Goal: Find specific page/section: Find specific page/section

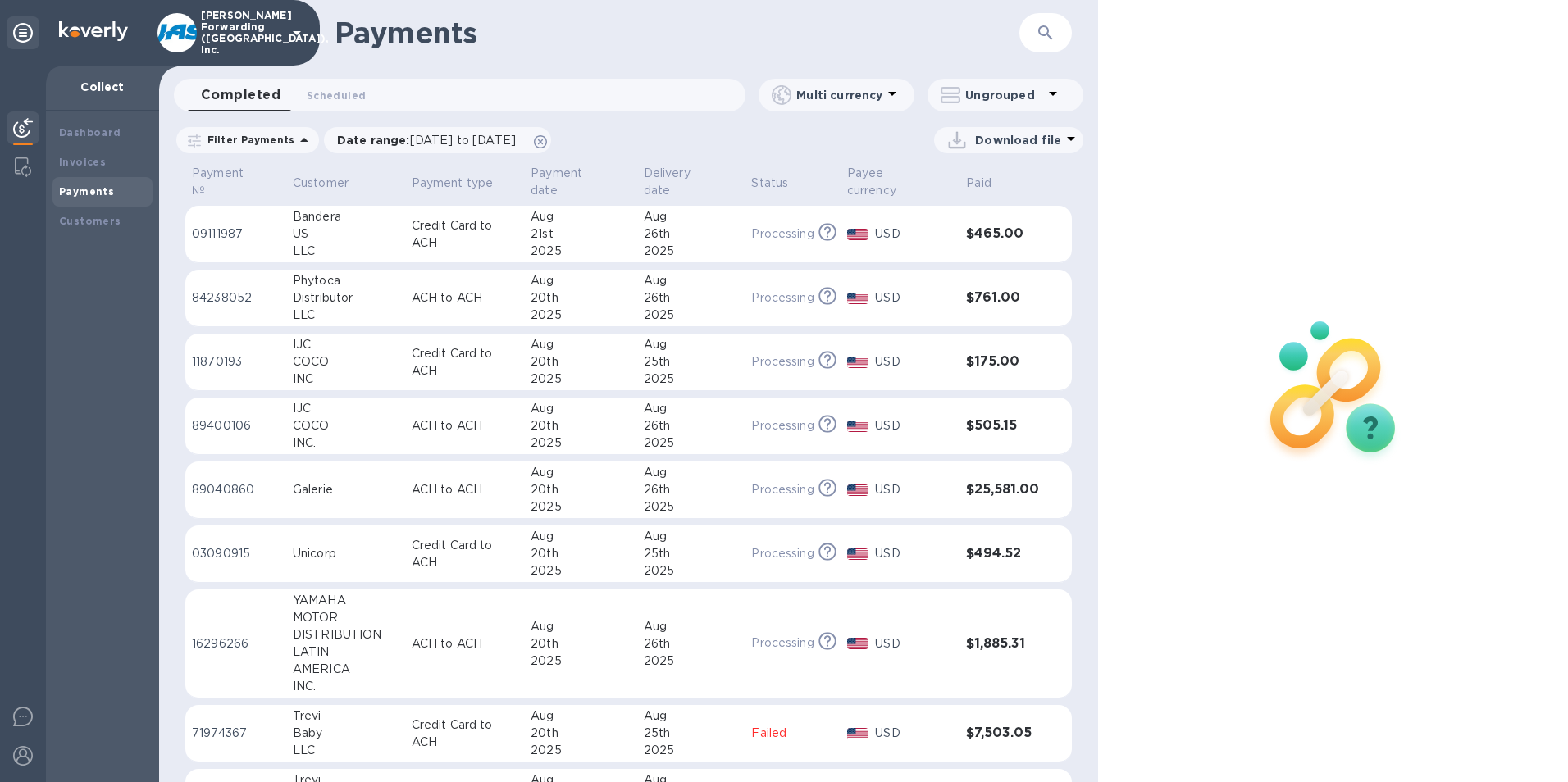
drag, startPoint x: 1037, startPoint y: 40, endPoint x: 1017, endPoint y: 45, distance: 20.6
click at [1037, 40] on icon "button" at bounding box center [1045, 32] width 19 height 19
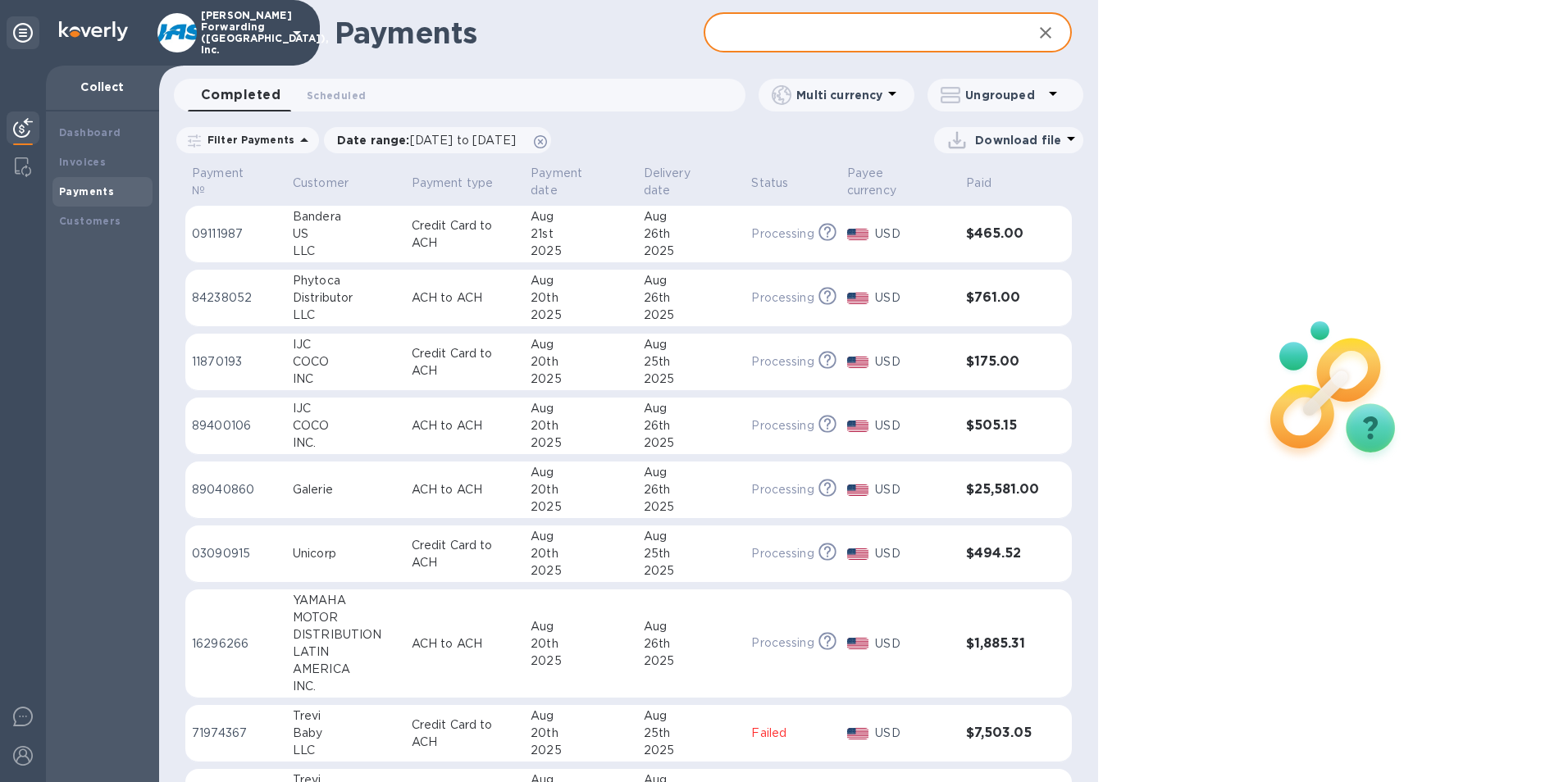
click at [752, 34] on input "text" at bounding box center [861, 33] width 317 height 40
type input "phy"
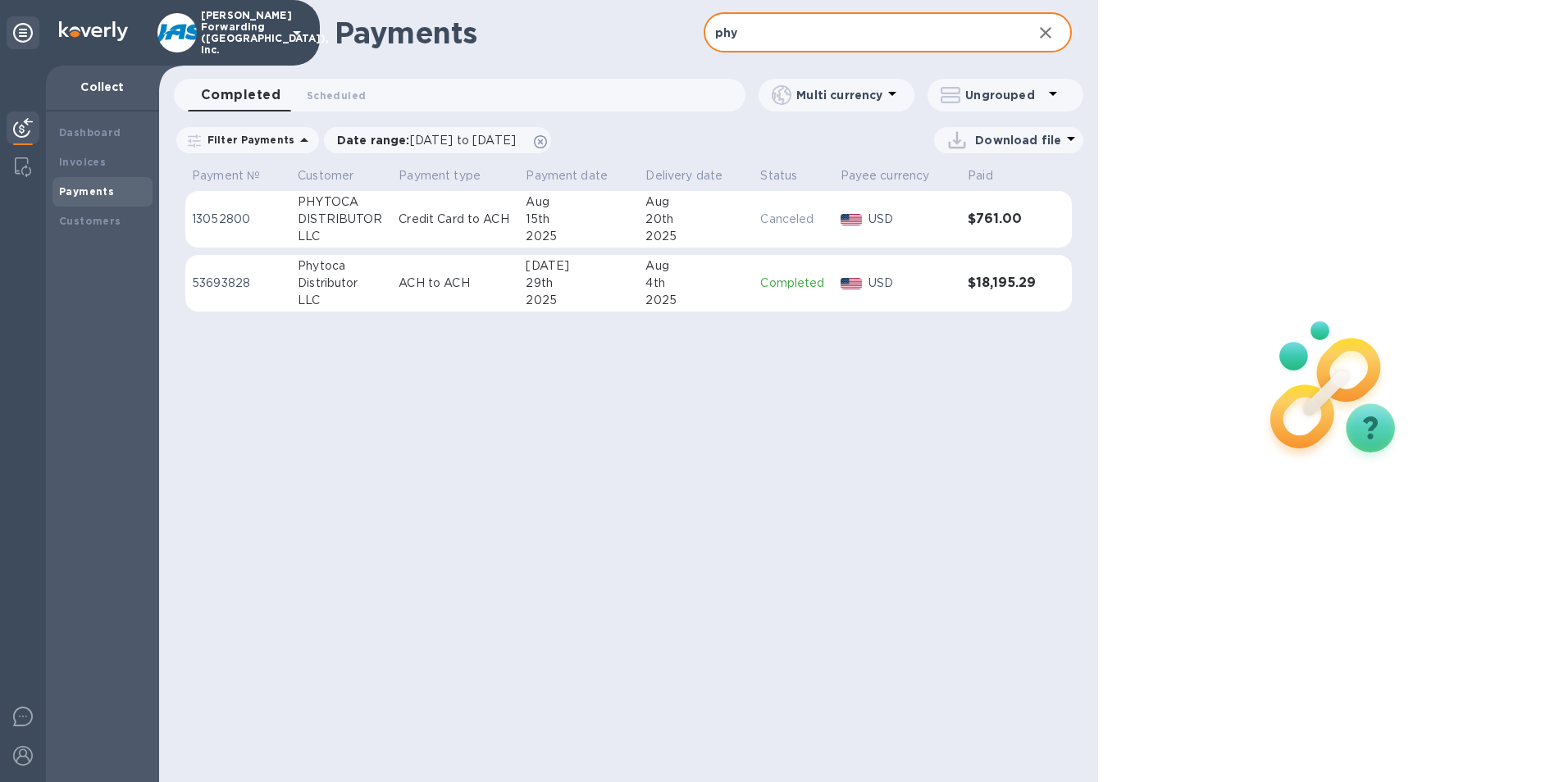
drag, startPoint x: 811, startPoint y: 41, endPoint x: 694, endPoint y: 30, distance: 117.5
click at [694, 30] on div "Payments phy ​" at bounding box center [628, 32] width 939 height 66
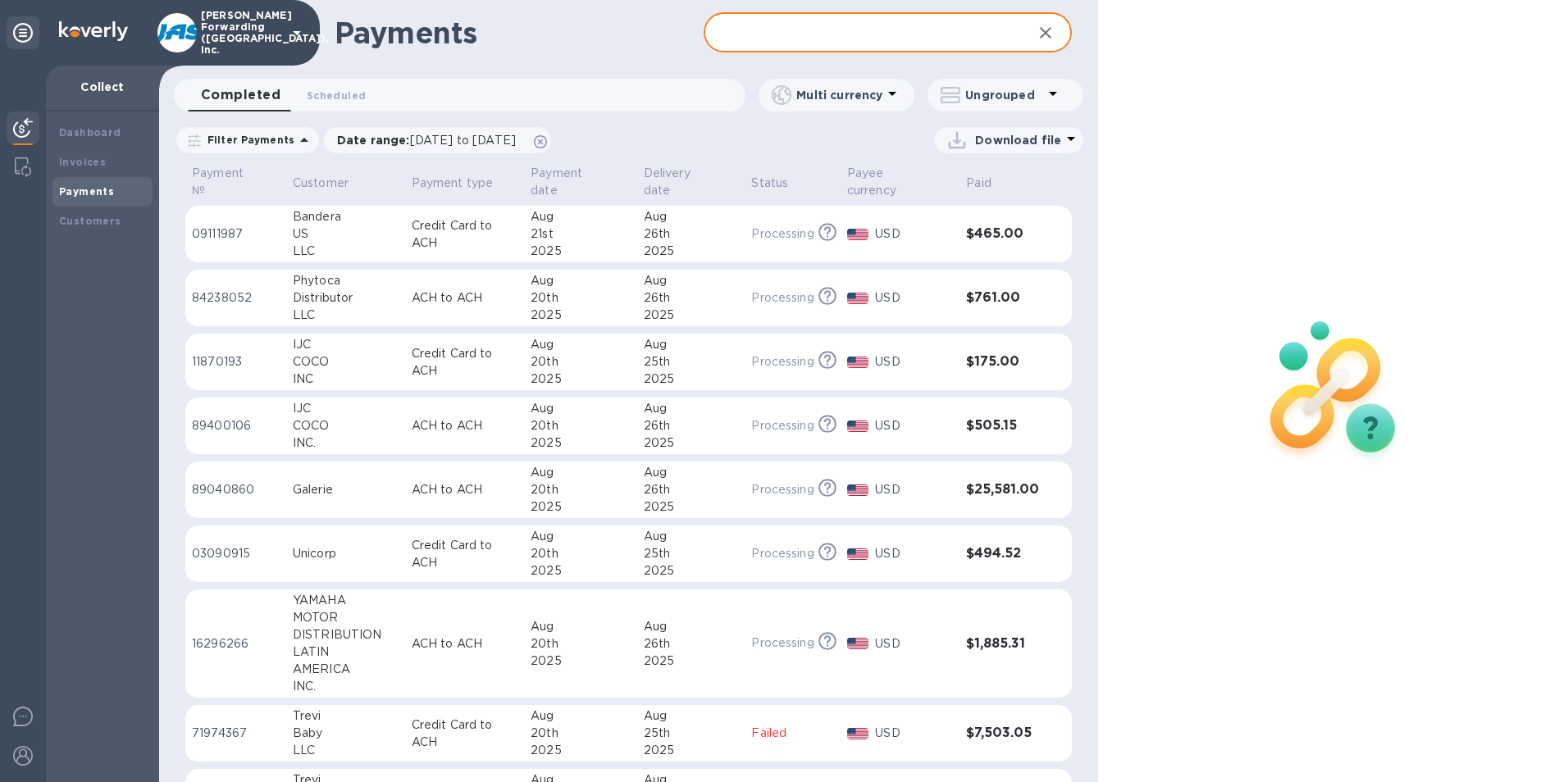
click at [300, 141] on icon at bounding box center [303, 139] width 8 height 4
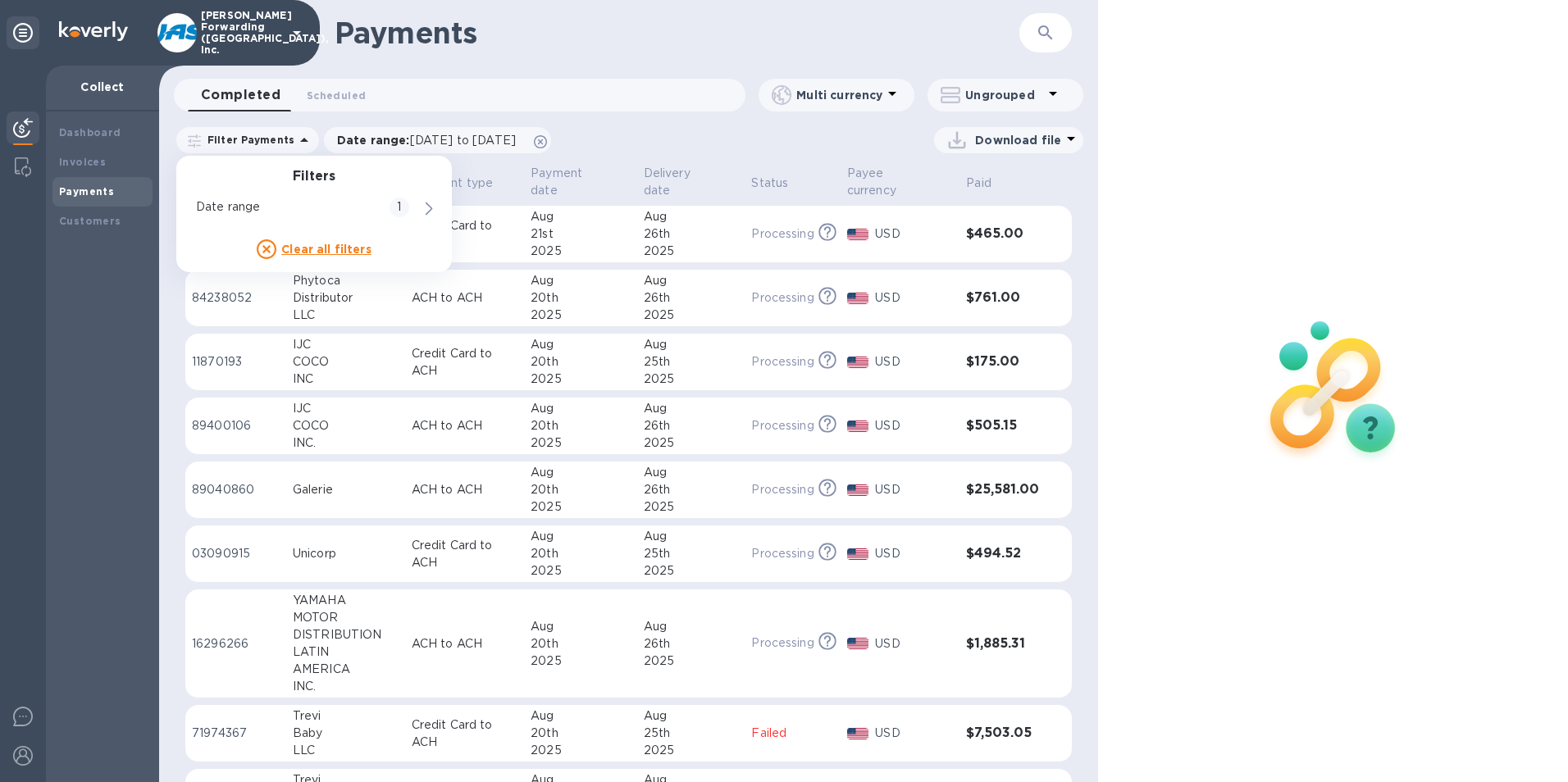
click at [750, 143] on div "Download file" at bounding box center [822, 140] width 524 height 26
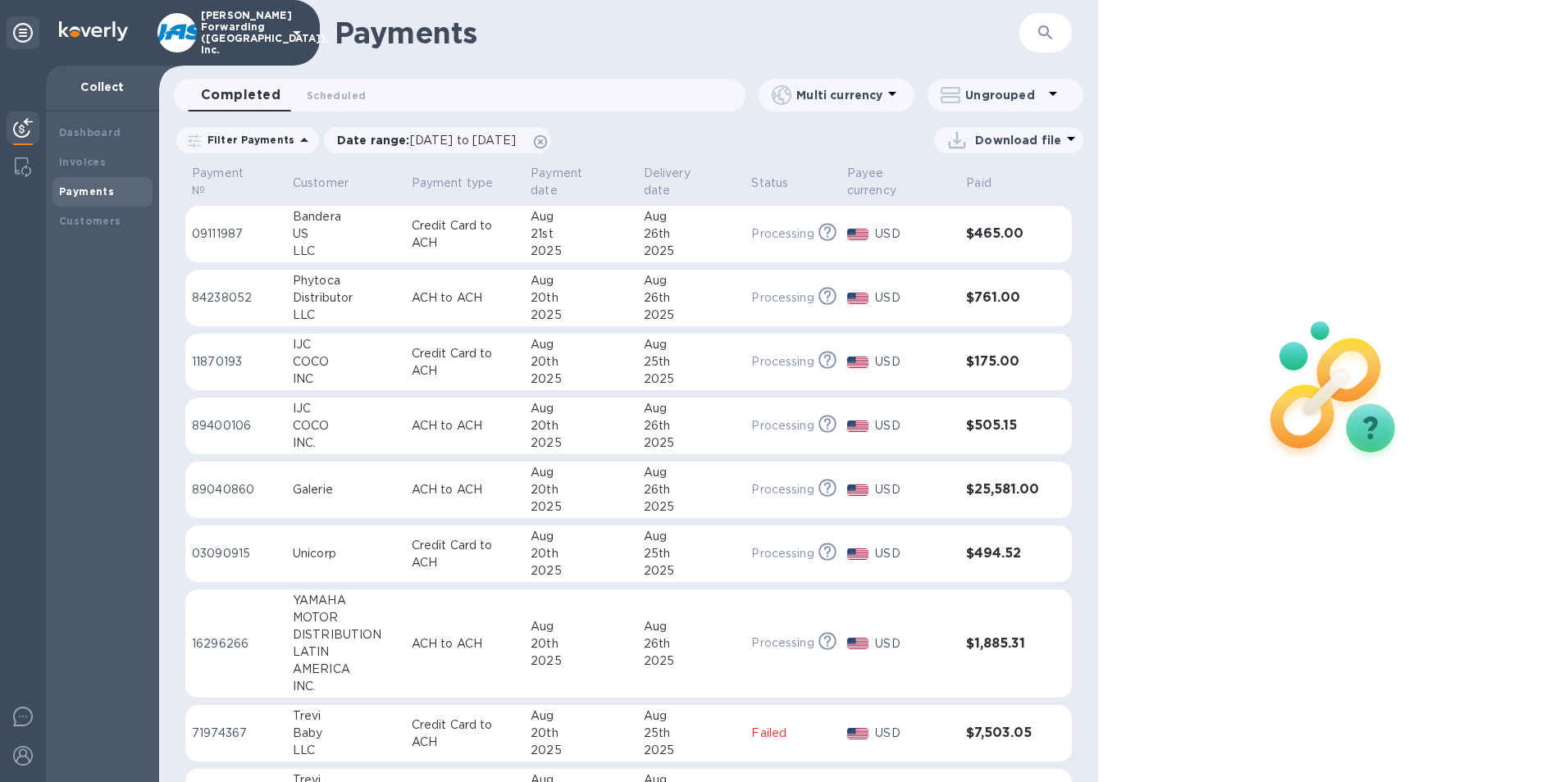
click at [894, 96] on icon at bounding box center [892, 93] width 19 height 19
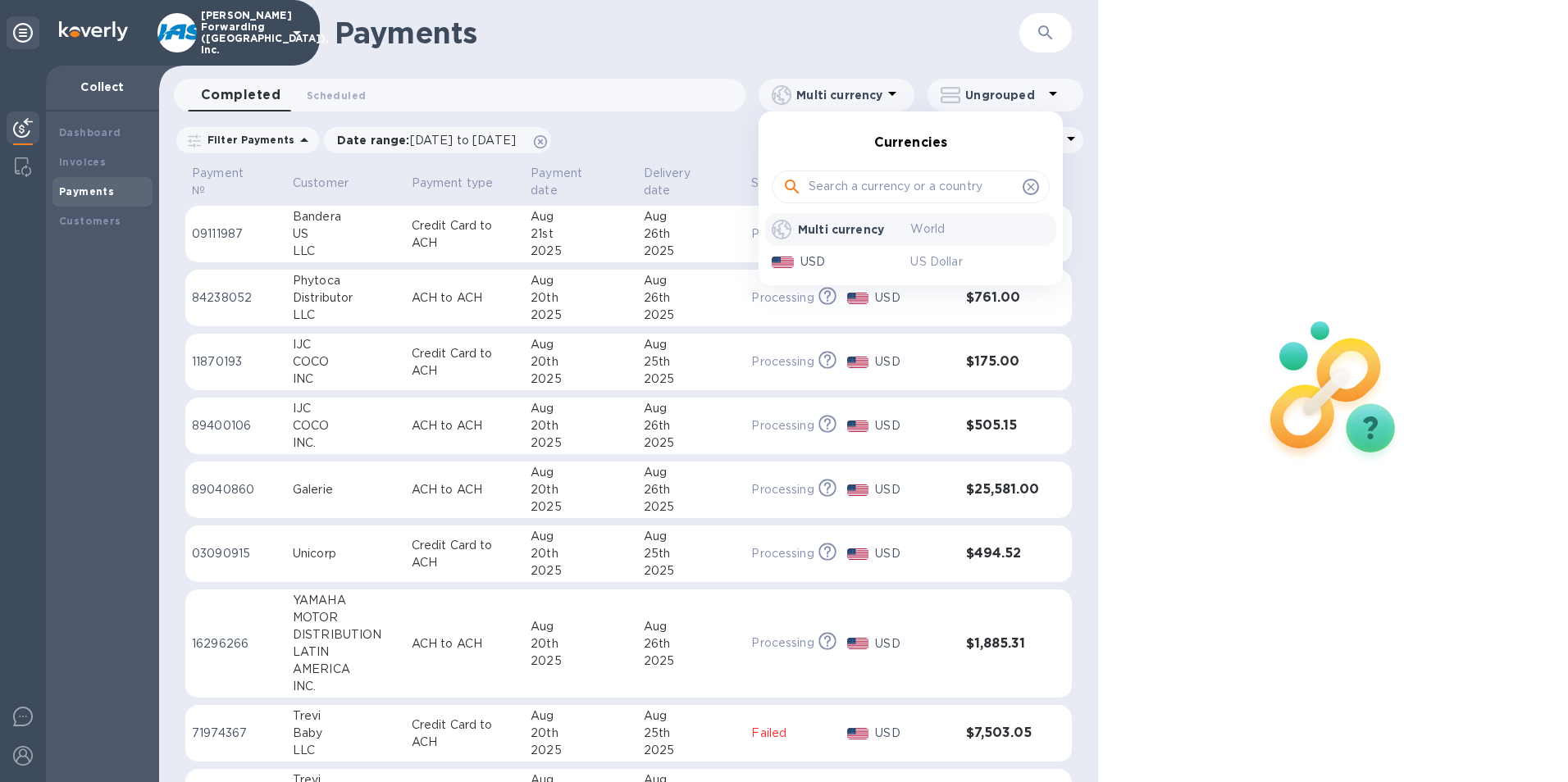
click at [886, 27] on div at bounding box center [784, 391] width 1568 height 782
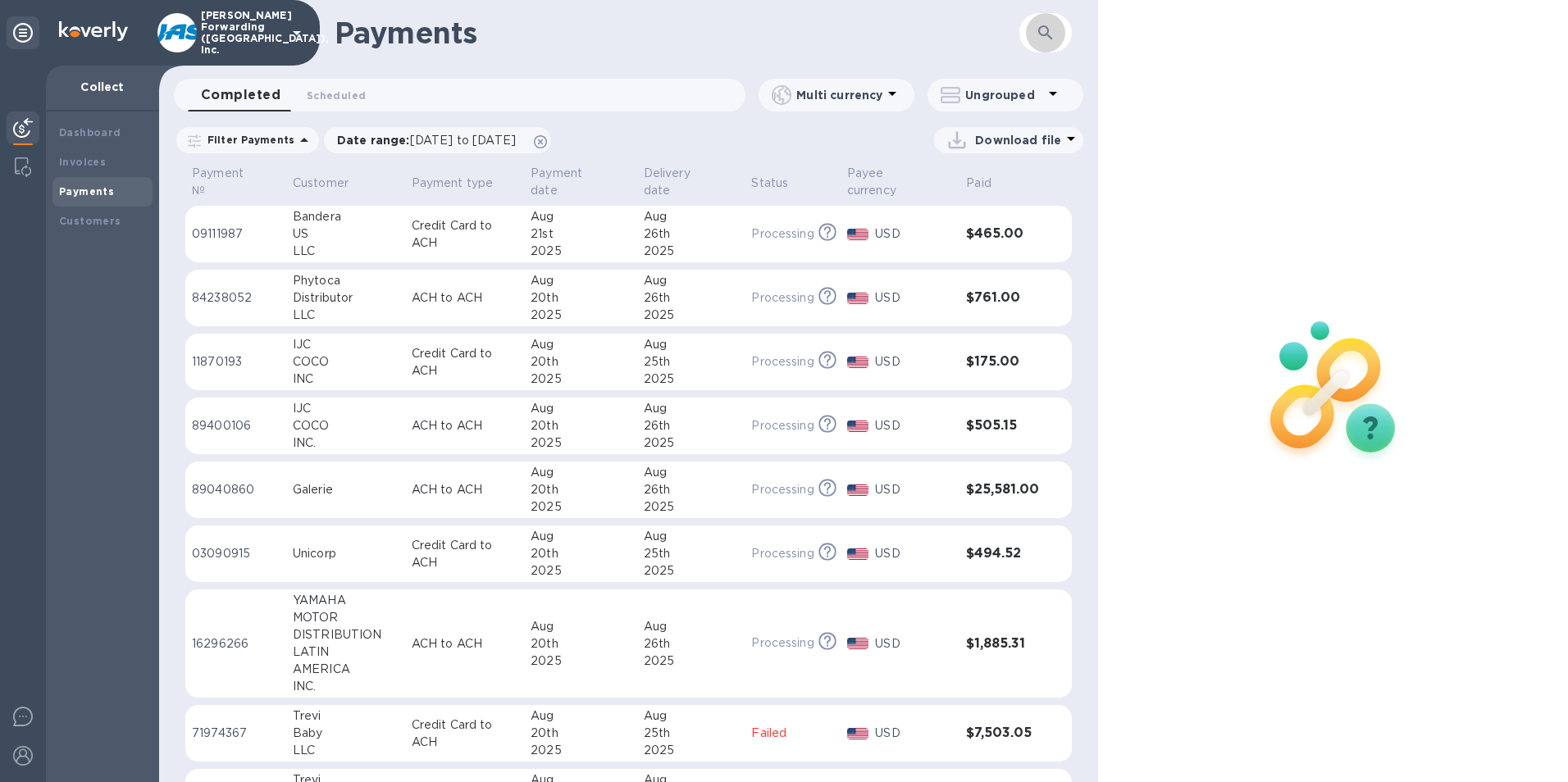
click at [1044, 44] on button "button" at bounding box center [1045, 32] width 39 height 39
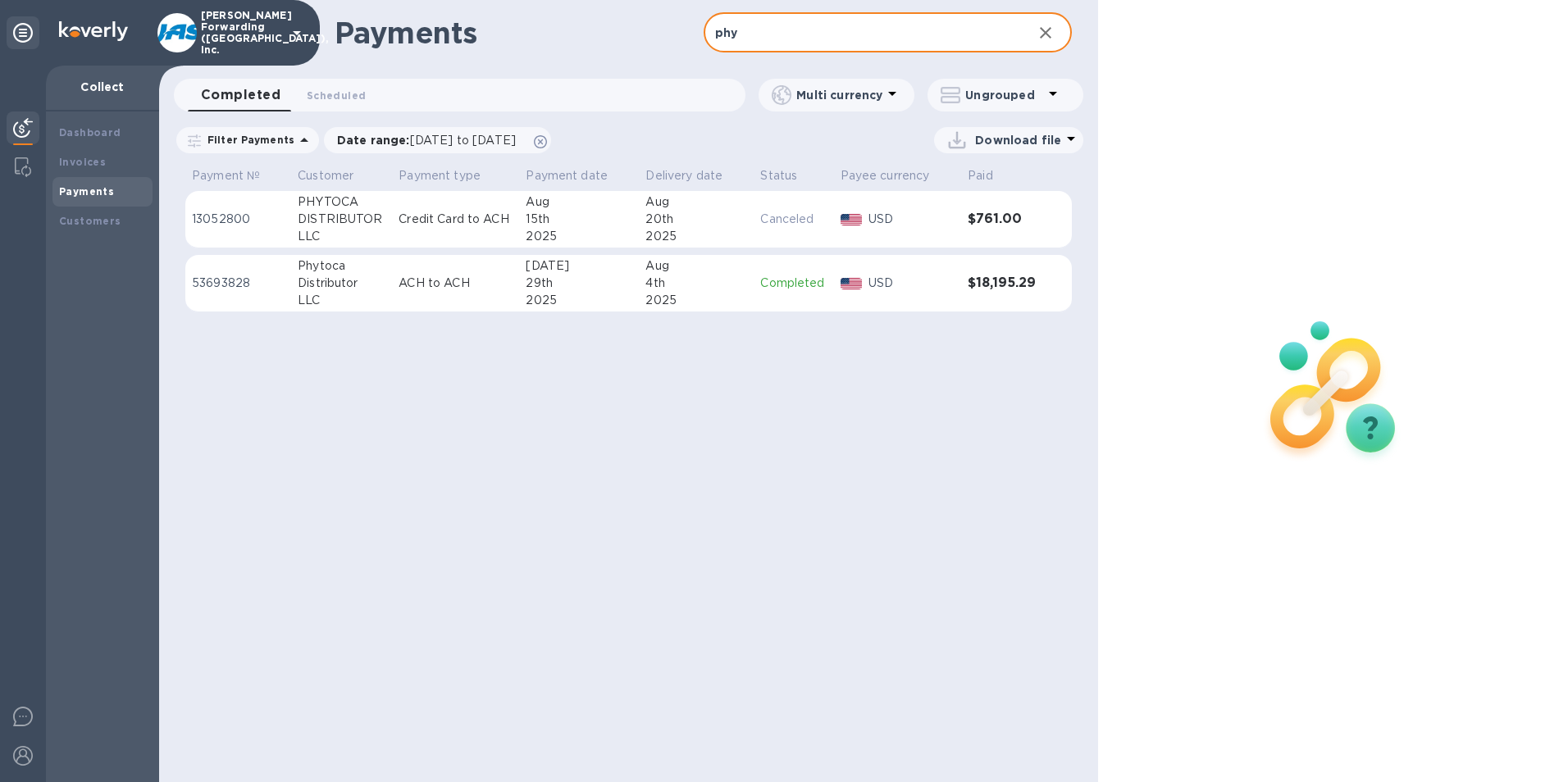
click at [800, 224] on p "Canceled" at bounding box center [794, 219] width 67 height 18
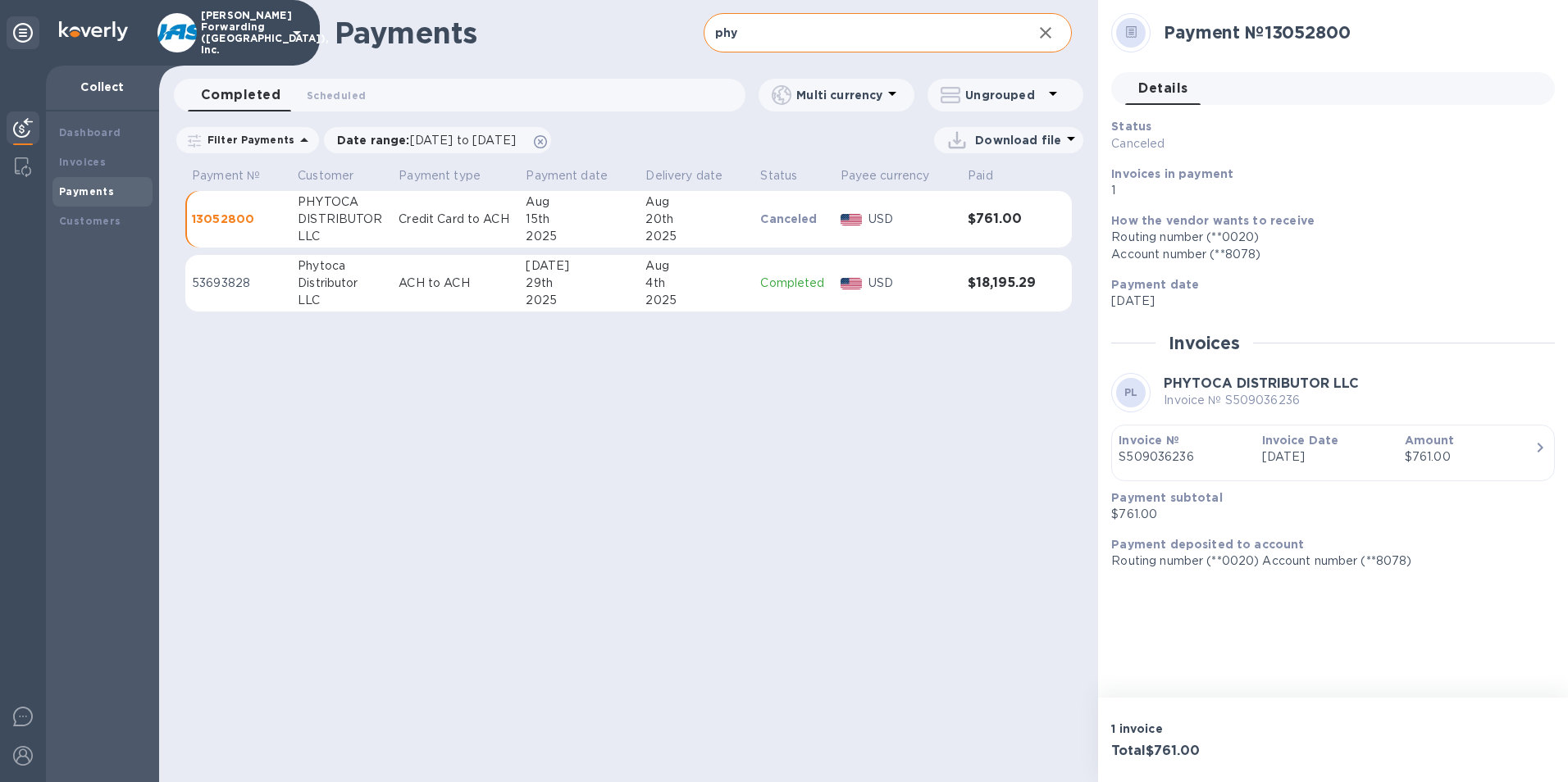
click at [780, 38] on input "phy" at bounding box center [861, 33] width 317 height 40
drag, startPoint x: 779, startPoint y: 36, endPoint x: 656, endPoint y: 48, distance: 123.6
click at [656, 48] on div "Payments phy ​" at bounding box center [628, 32] width 939 height 66
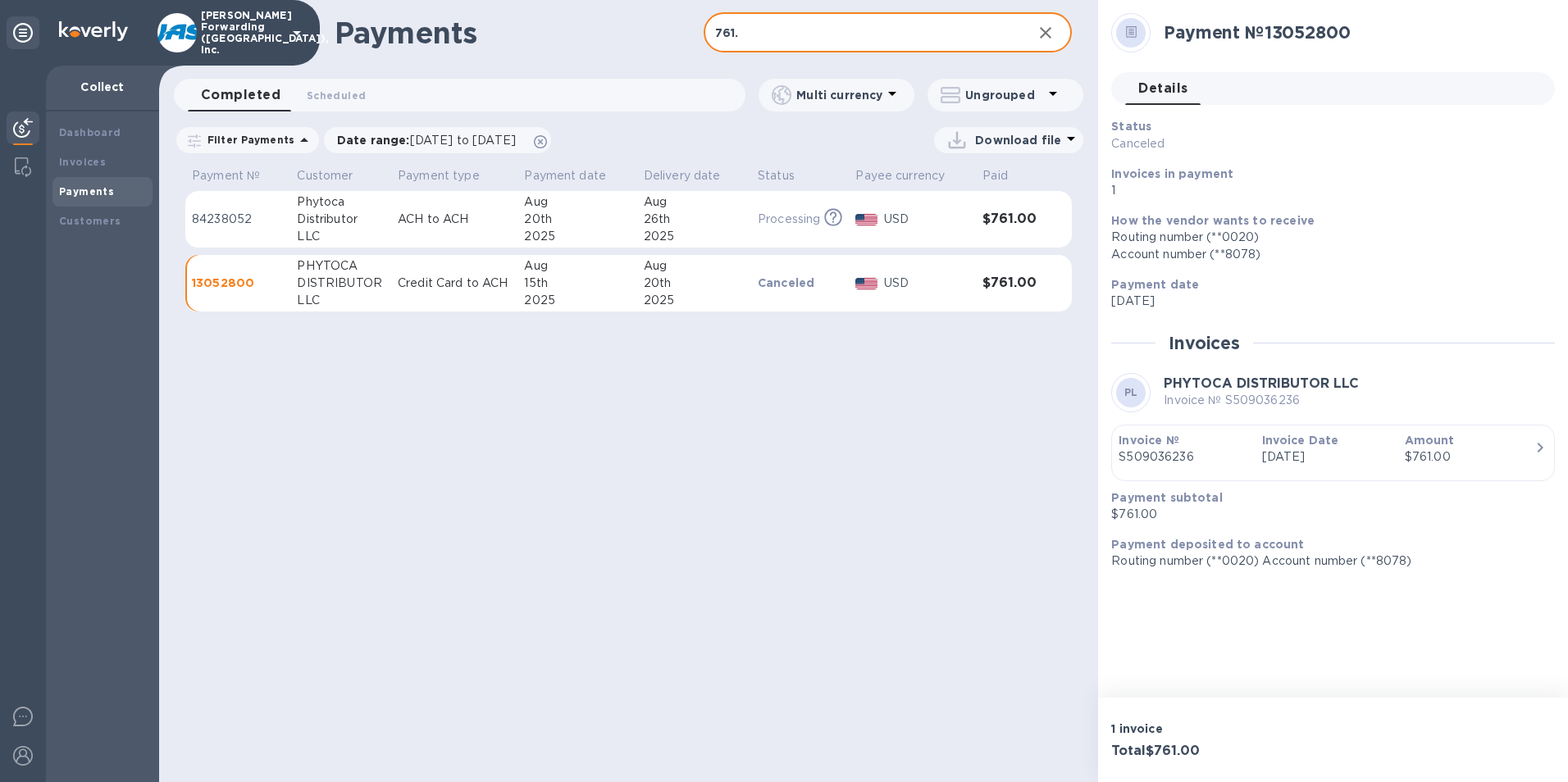
click at [801, 26] on input "761." at bounding box center [861, 33] width 317 height 40
type input "761.00"
